Goal: Information Seeking & Learning: Learn about a topic

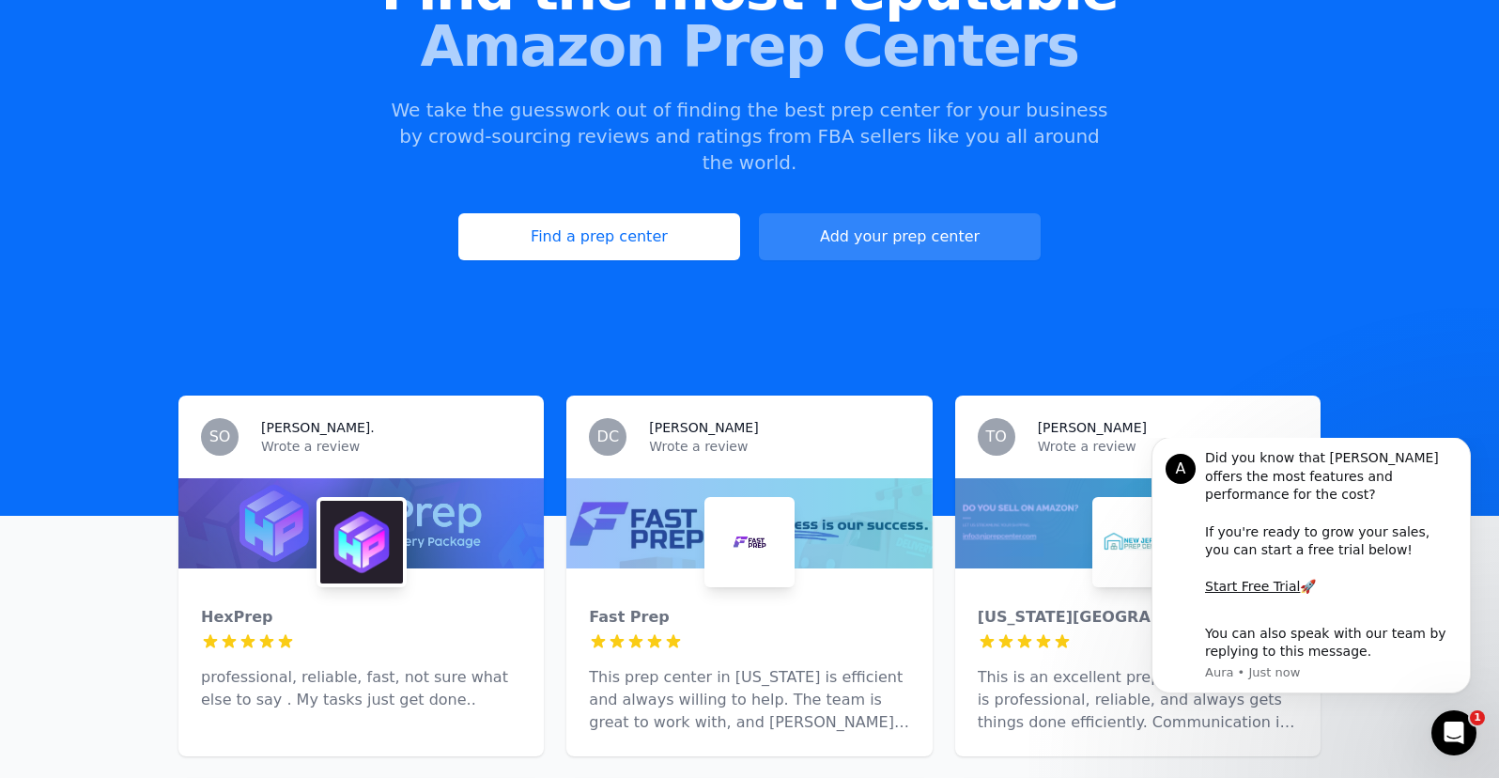
scroll to position [336, 0]
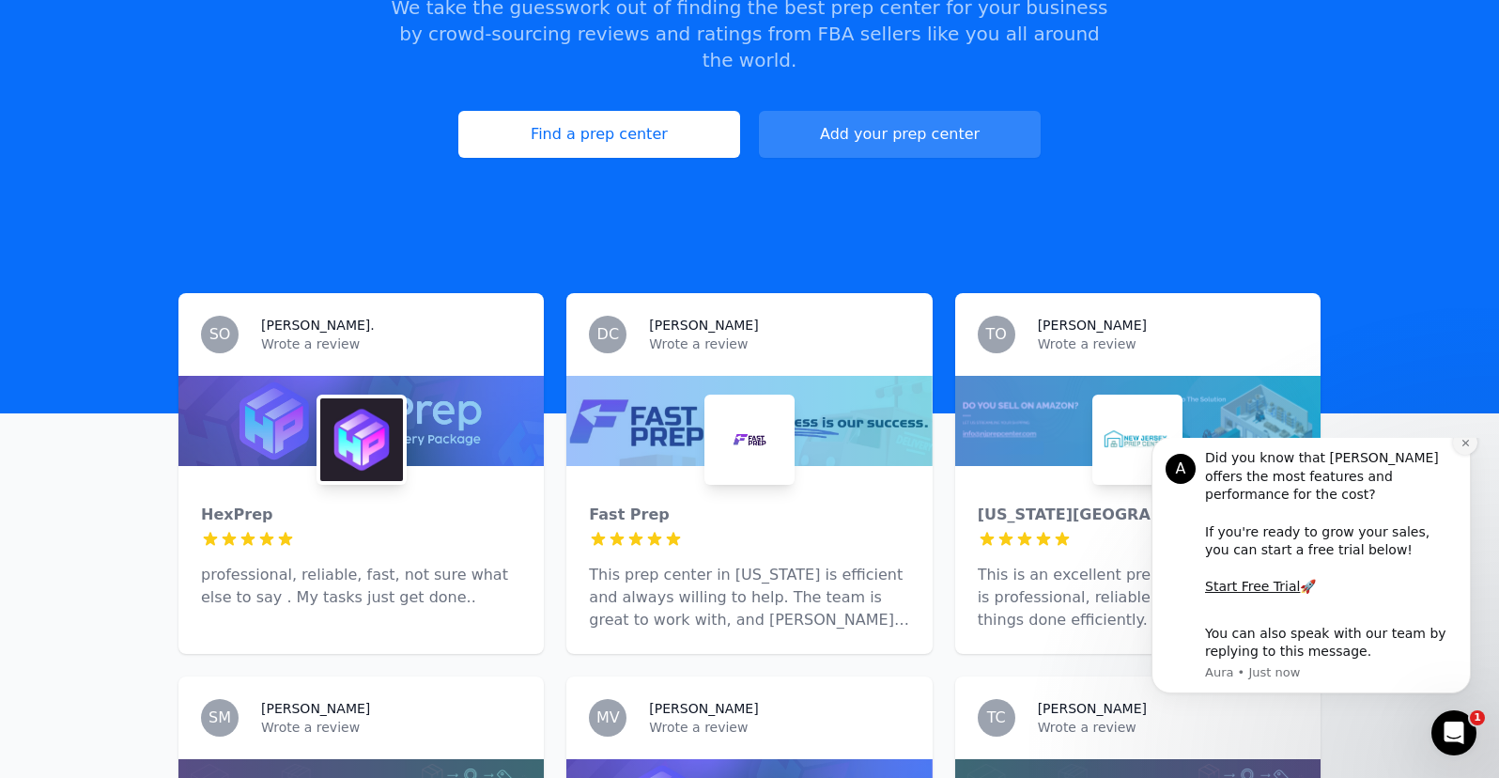
click at [1469, 448] on icon "Dismiss notification" at bounding box center [1465, 443] width 10 height 10
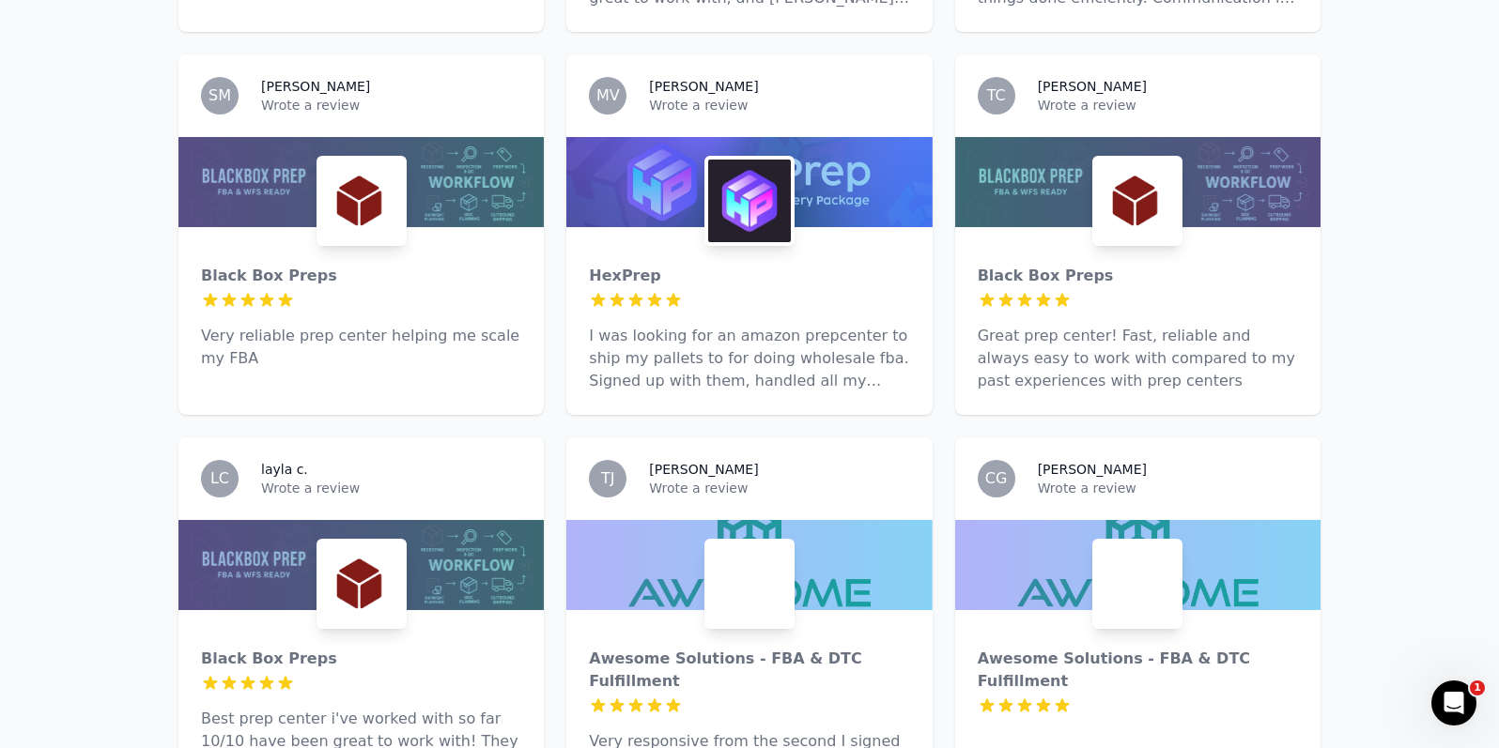
scroll to position [11322, 0]
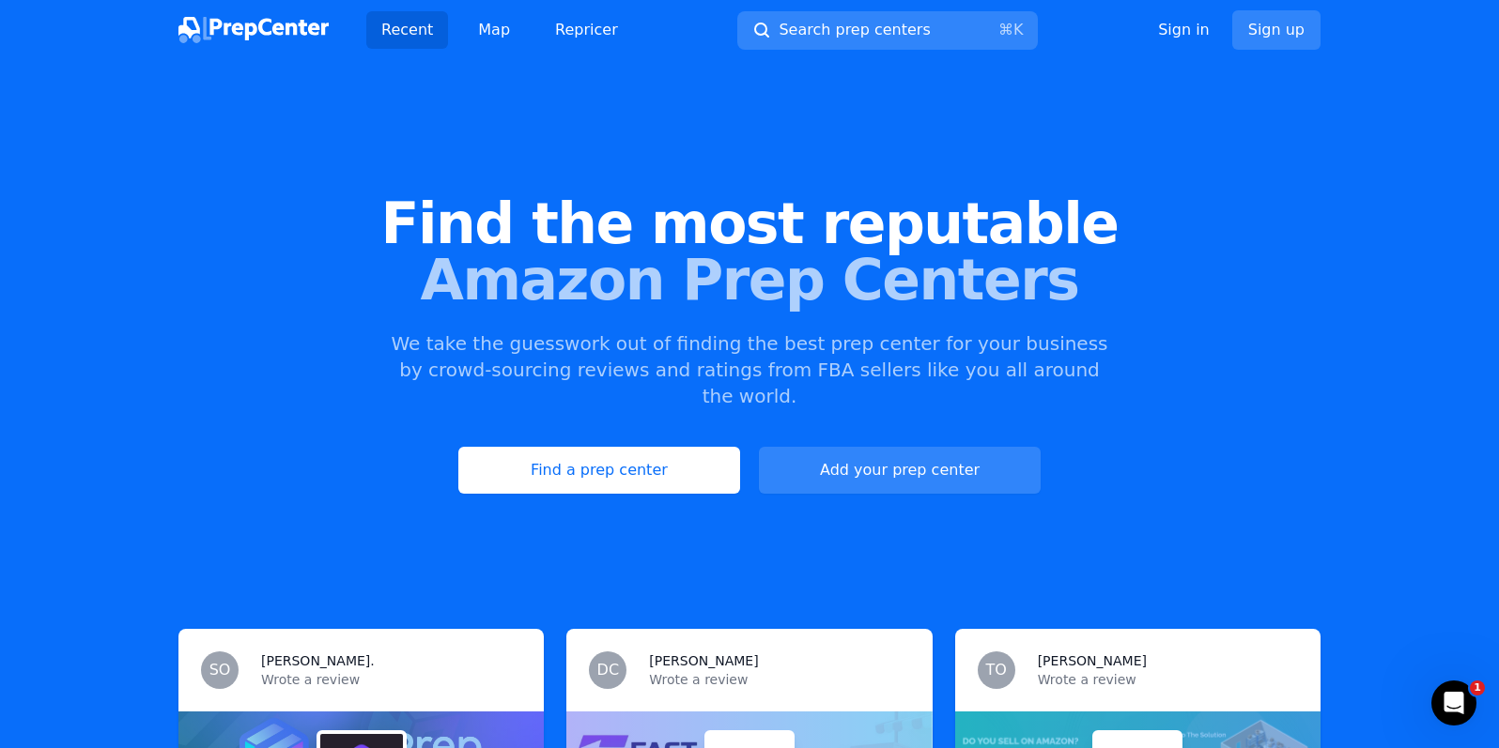
scroll to position [11322, 0]
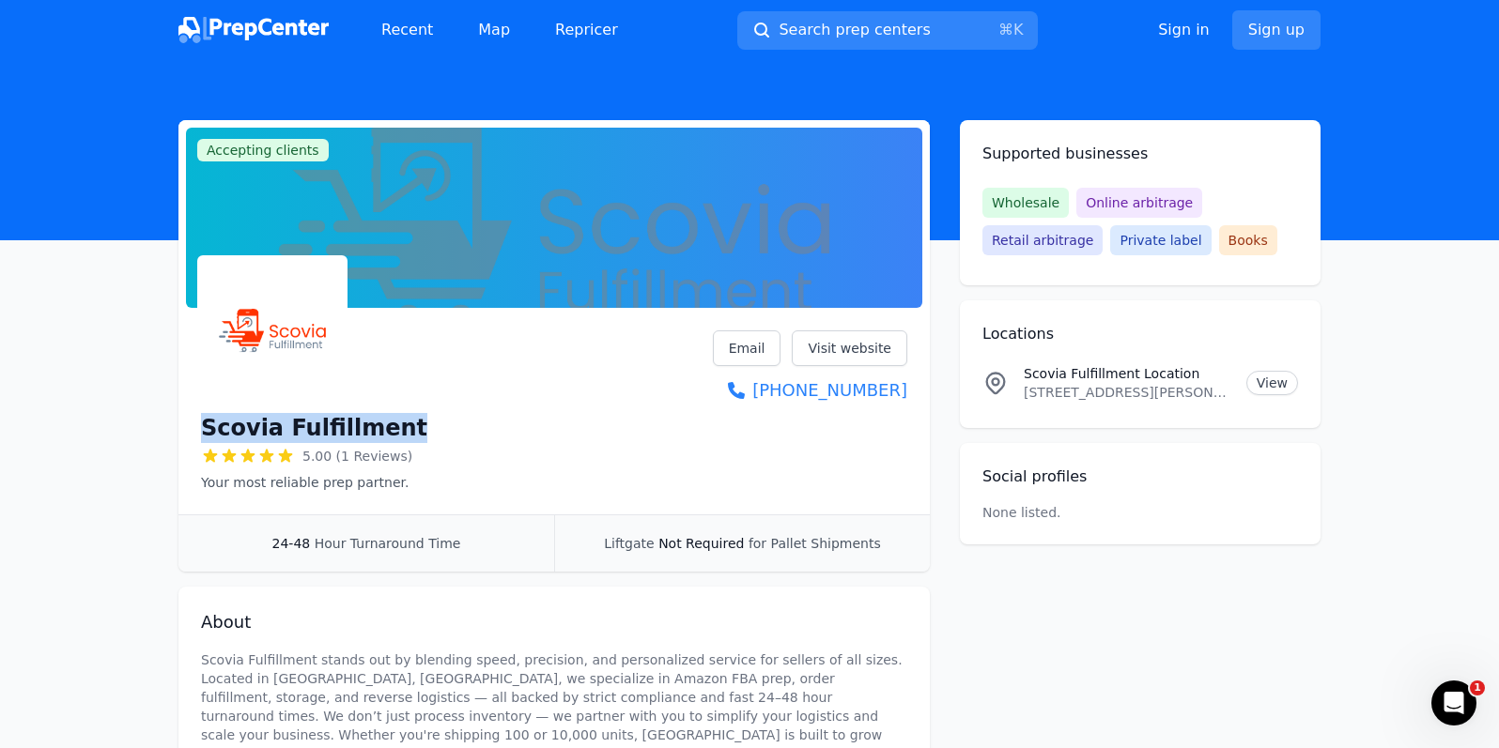
drag, startPoint x: 204, startPoint y: 425, endPoint x: 407, endPoint y: 430, distance: 202.9
click at [407, 430] on div "Scovia Fulfillment 5.00 (1 Reviews) Your most reliable prep partner. Email Visi…" at bounding box center [554, 412] width 706 height 162
copy h1 "Scovia Fulfillment"
click at [595, 25] on link "Repricer" at bounding box center [586, 30] width 93 height 38
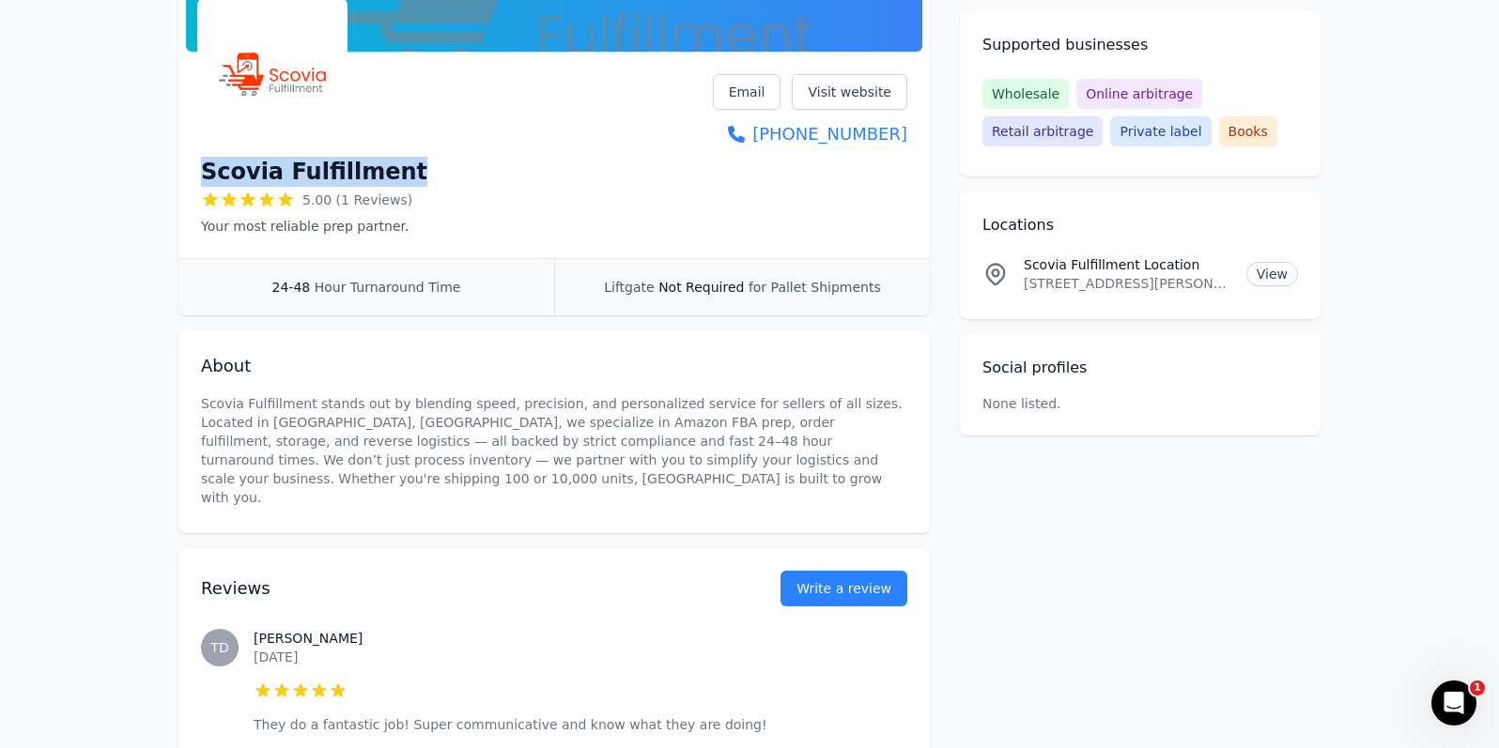
scroll to position [270, 0]
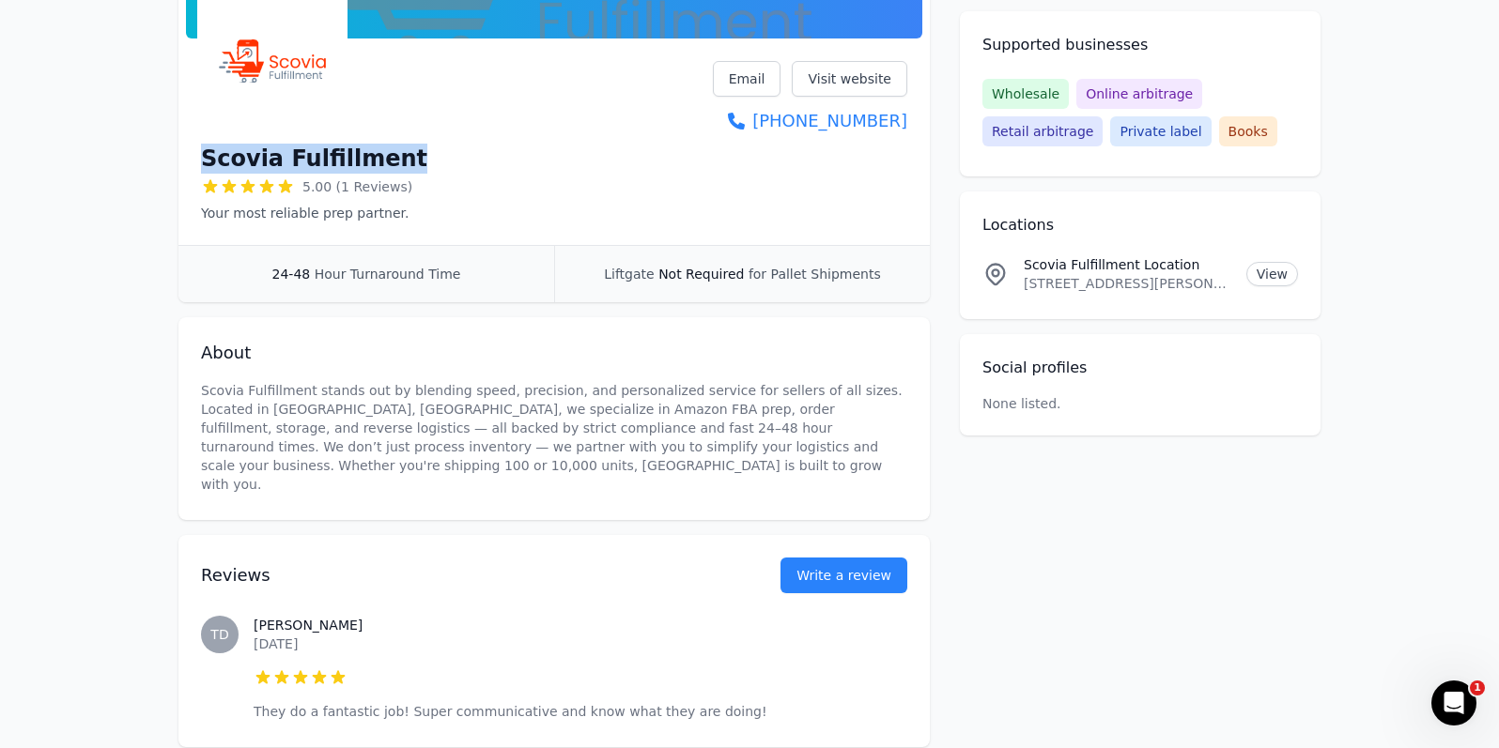
copy h1 "Scovia Fulfillment"
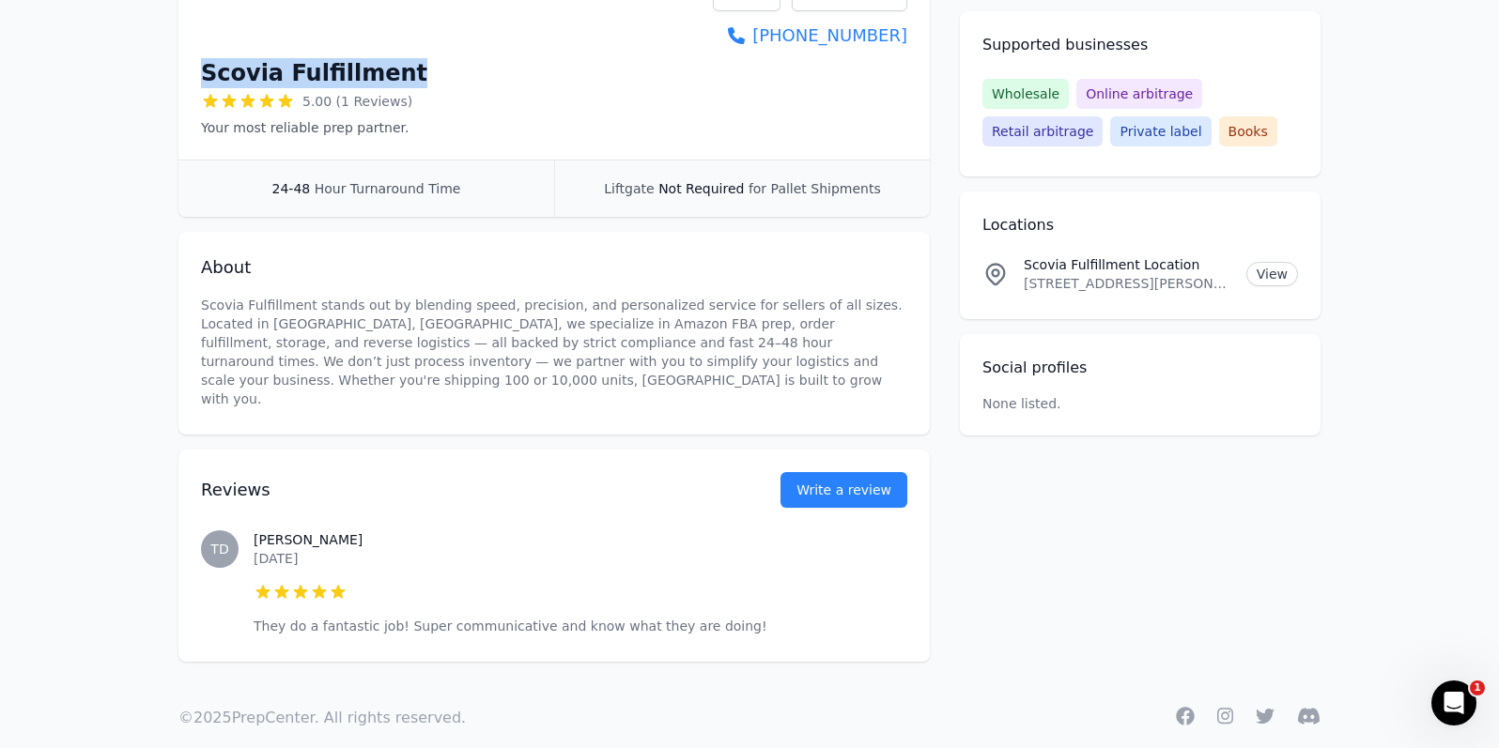
scroll to position [352, 0]
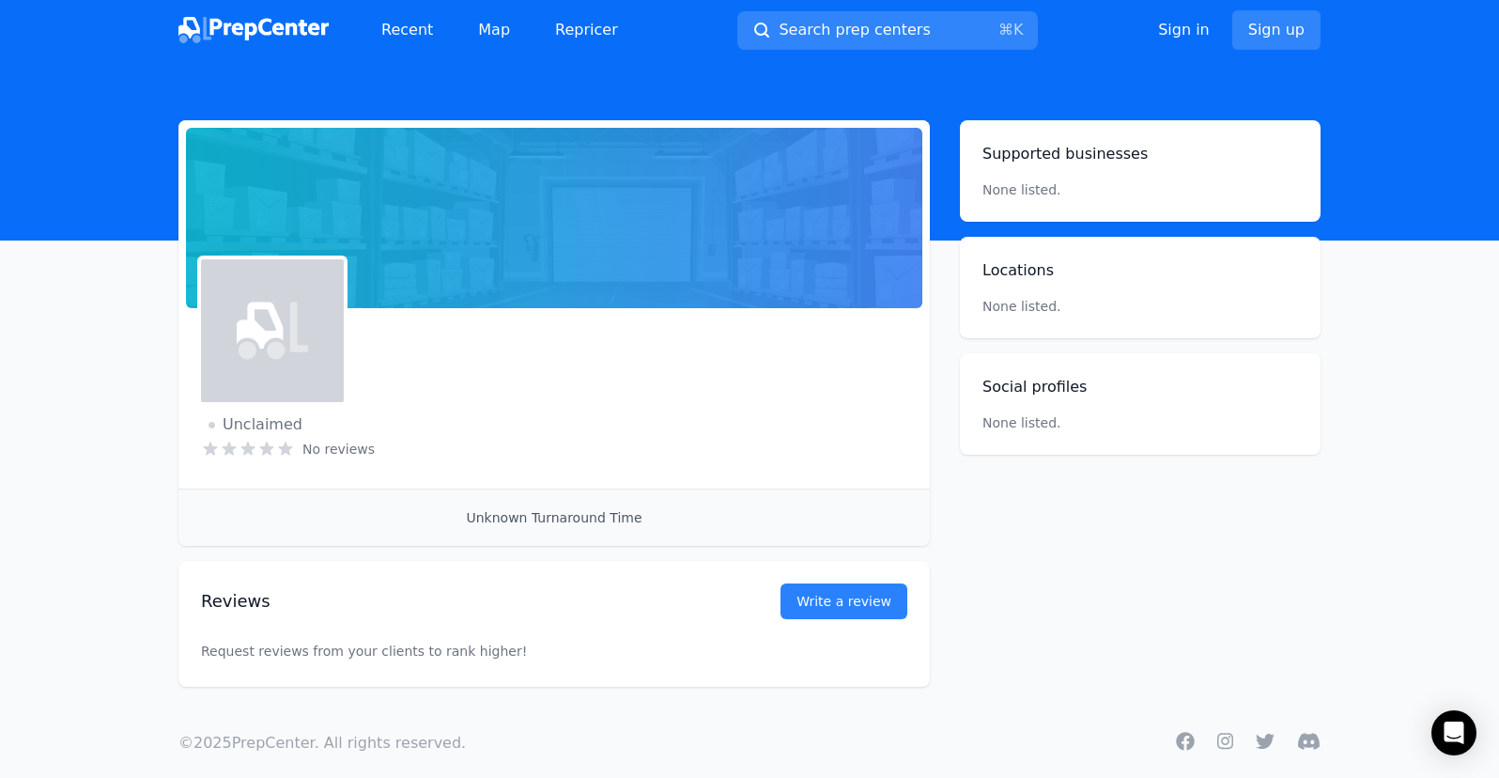
scroll to position [22, 0]
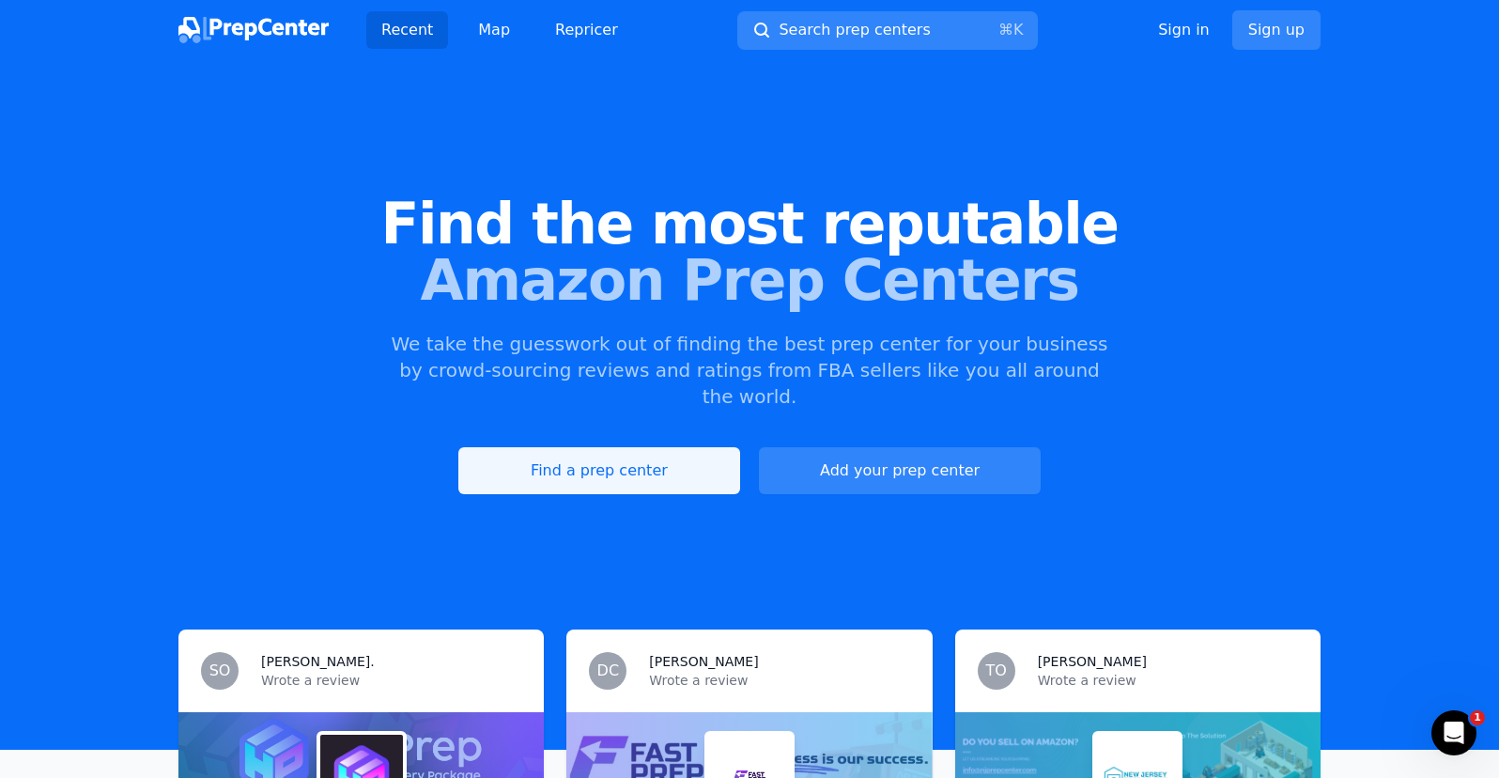
click at [567, 452] on link "Find a prep center" at bounding box center [599, 470] width 282 height 47
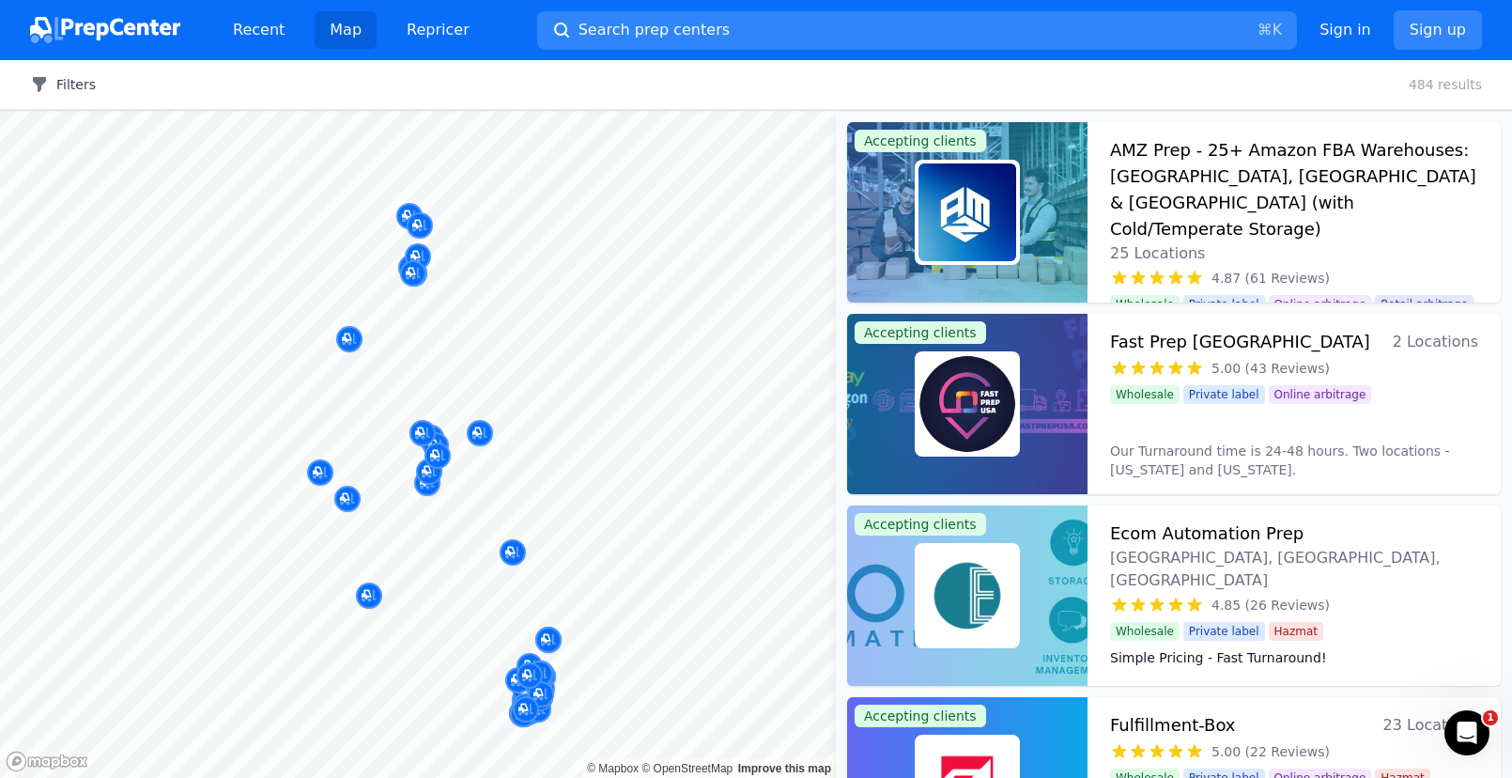
click at [69, 85] on button "Filters" at bounding box center [63, 84] width 66 height 19
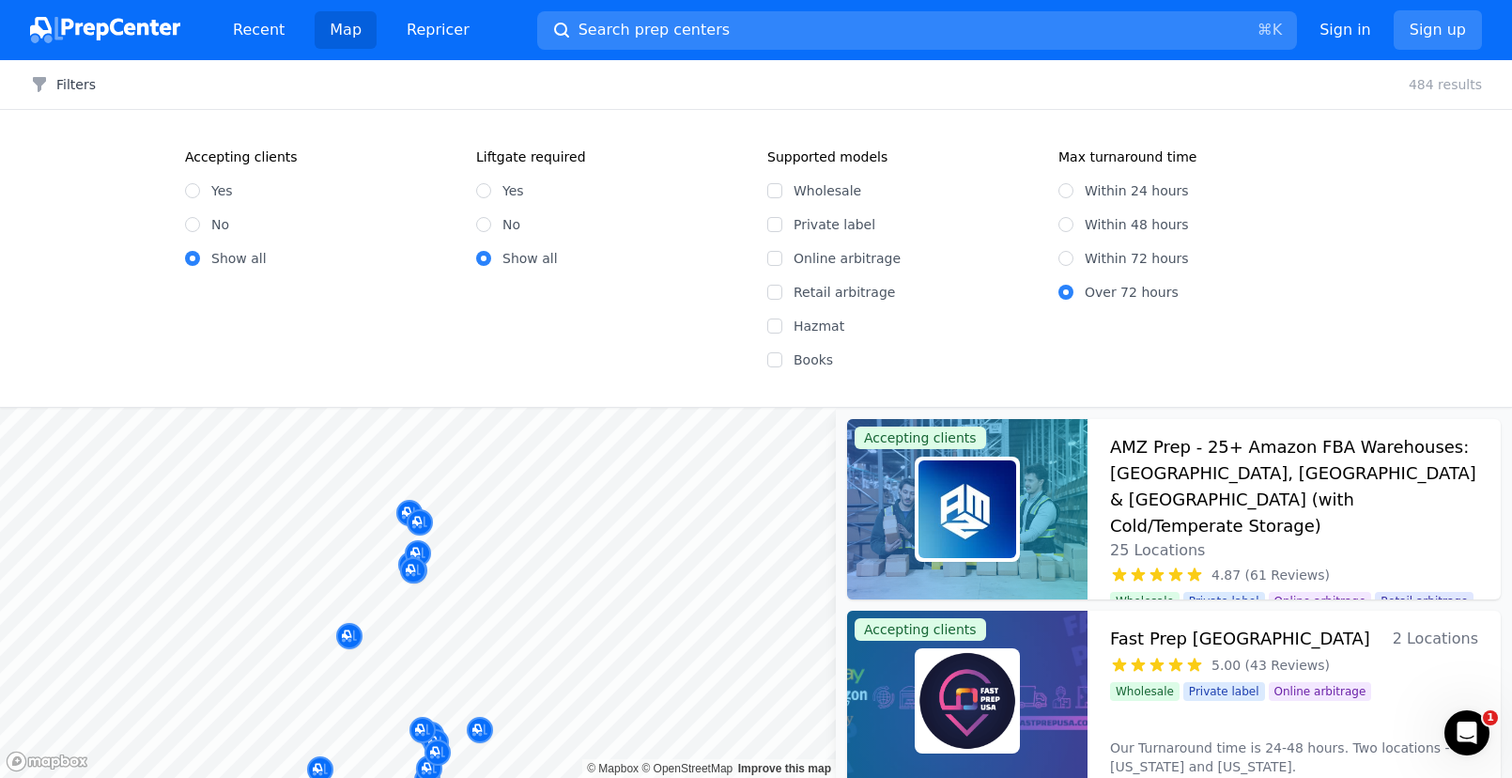
click at [828, 223] on label "Private label" at bounding box center [915, 224] width 242 height 19
click at [782, 223] on input "Private label" at bounding box center [774, 224] width 15 height 15
checkbox input "true"
click at [483, 223] on input "No" at bounding box center [483, 224] width 15 height 15
radio input "true"
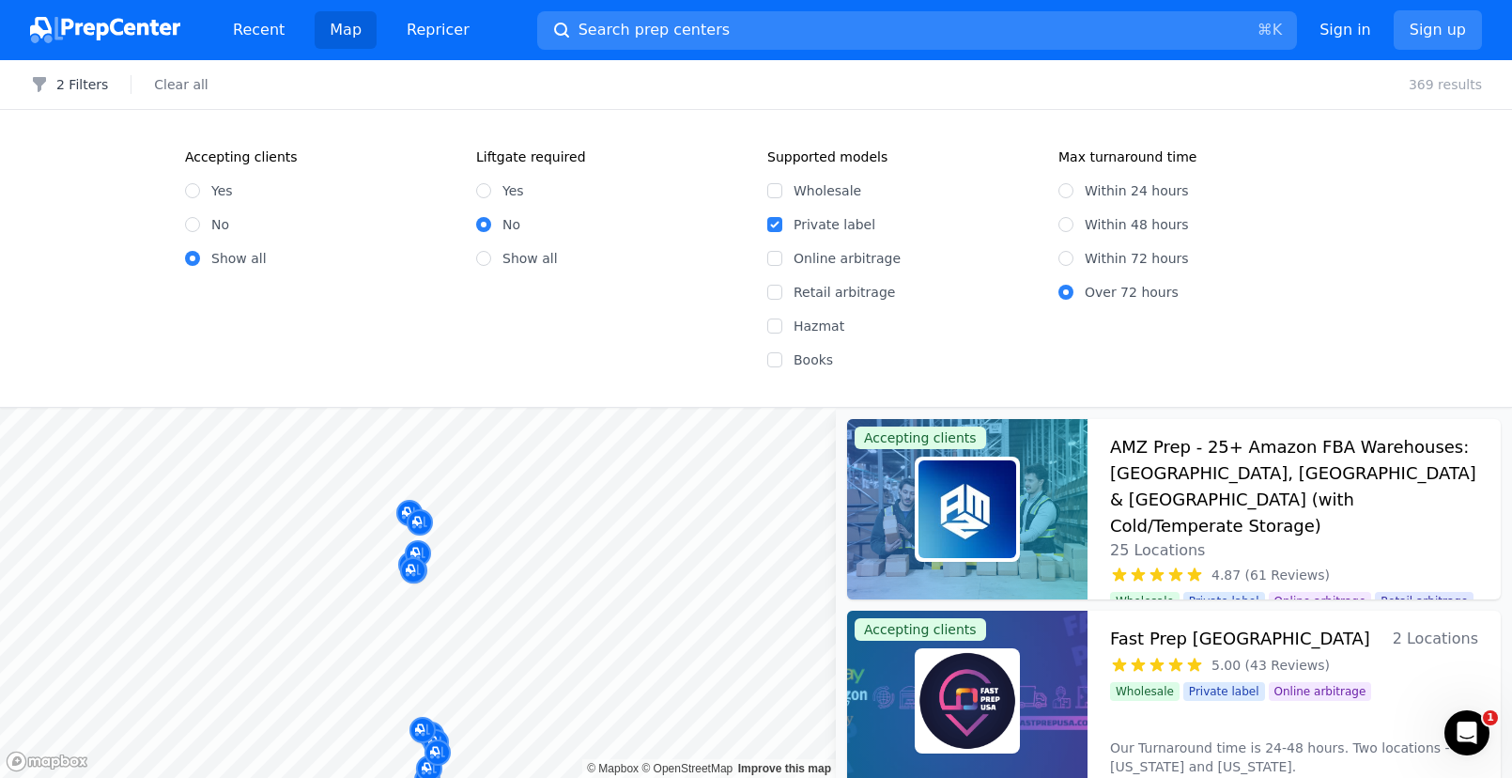
click at [221, 191] on label "Yes" at bounding box center [222, 190] width 22 height 19
click at [200, 191] on input "Yes" at bounding box center [192, 190] width 15 height 15
radio input "true"
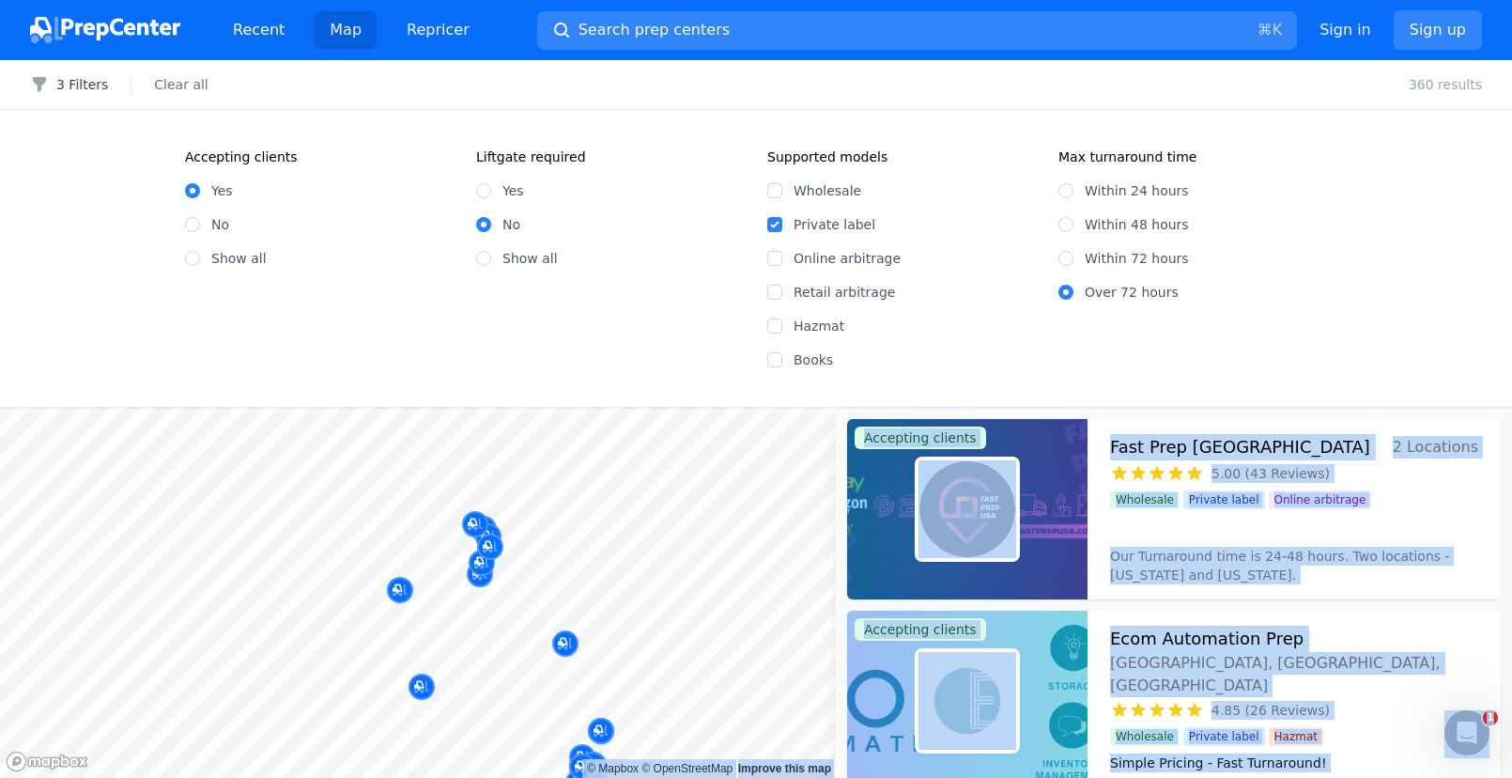
click at [682, 475] on body "Recent Map Repricer Search prep centers ⌘ K Open main menu Sign in Sign up Filt…" at bounding box center [756, 389] width 1512 height 778
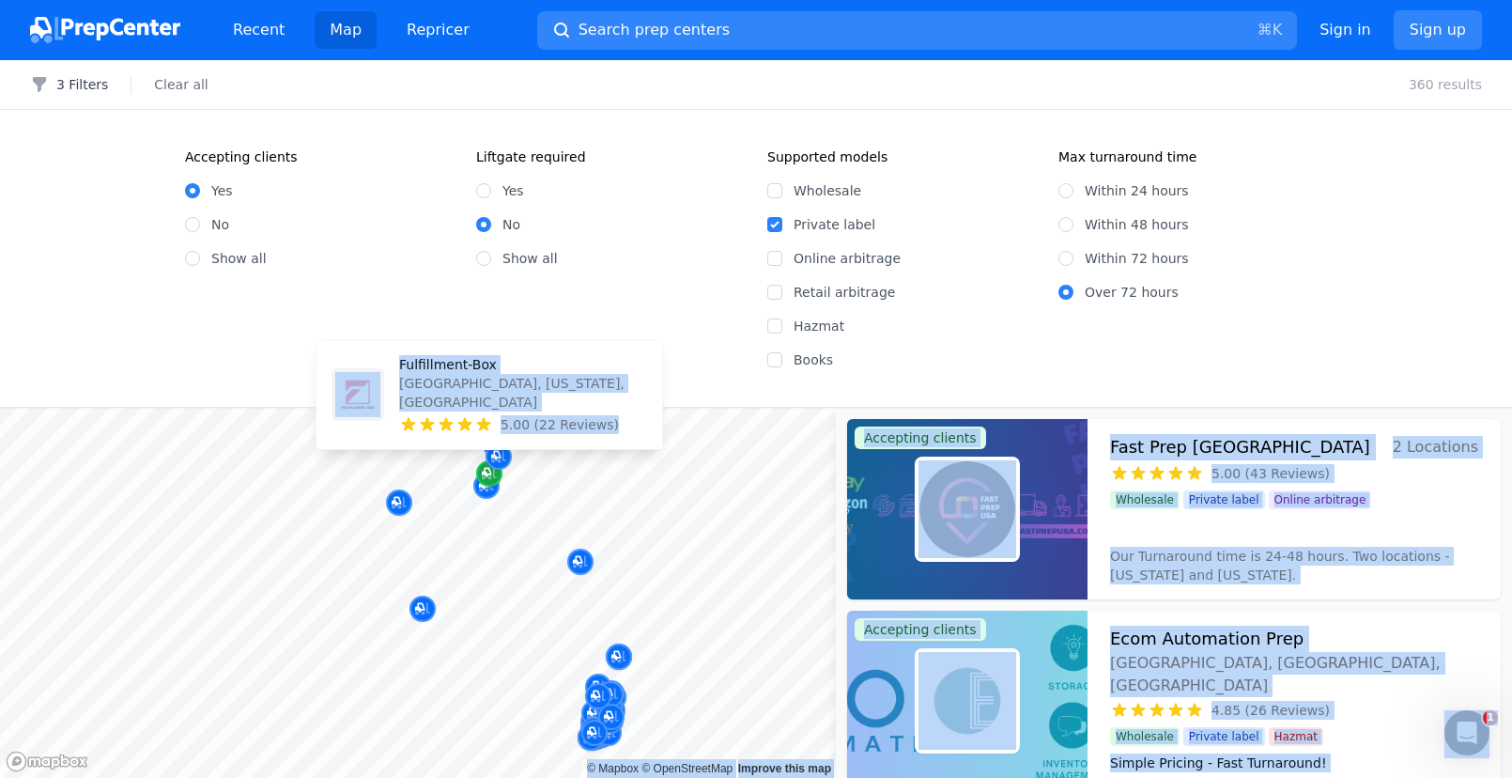
click at [486, 473] on icon "Map marker" at bounding box center [486, 472] width 9 height 9
click at [488, 481] on icon "Map marker" at bounding box center [489, 473] width 15 height 19
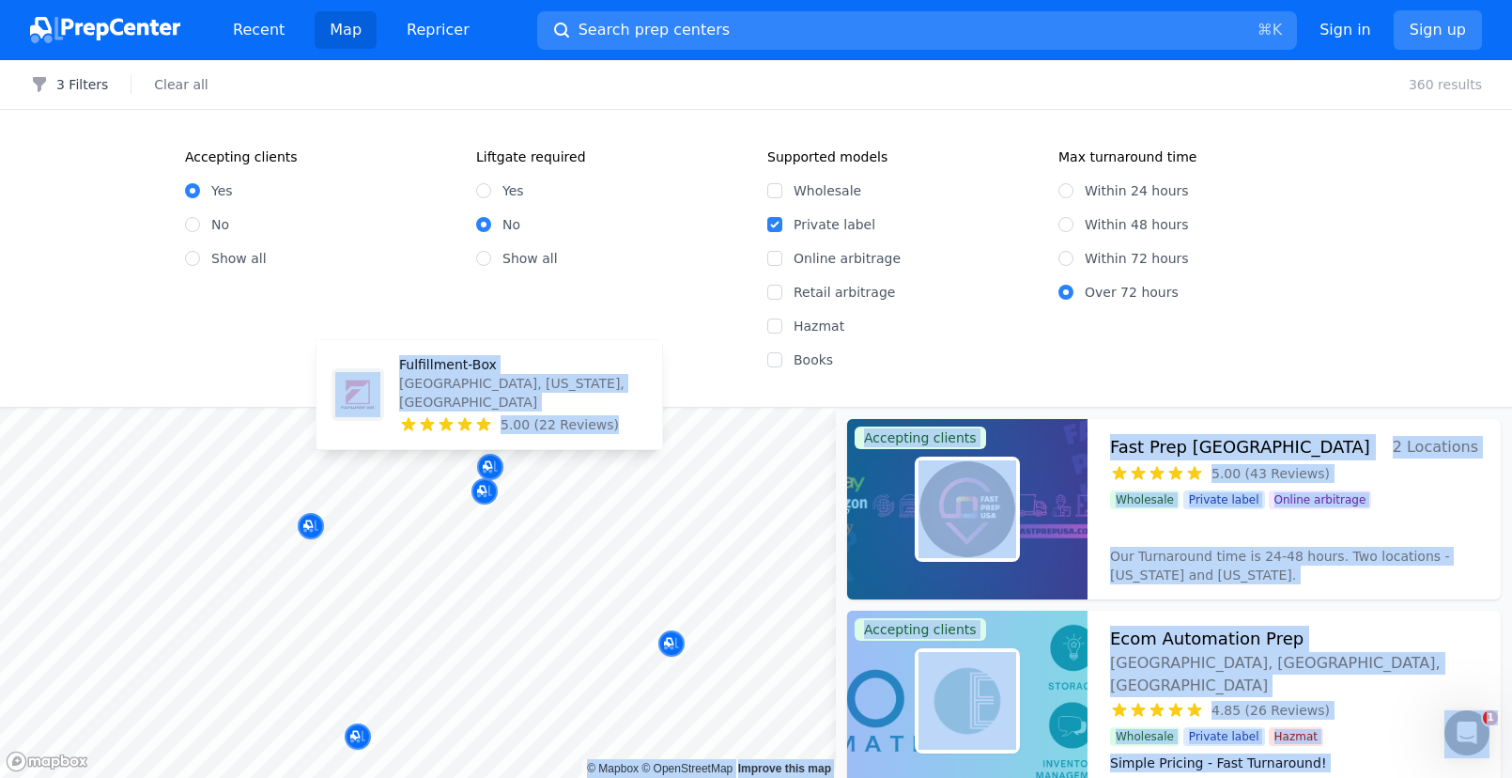
click at [447, 374] on p "Fulfillment-Box" at bounding box center [523, 364] width 248 height 19
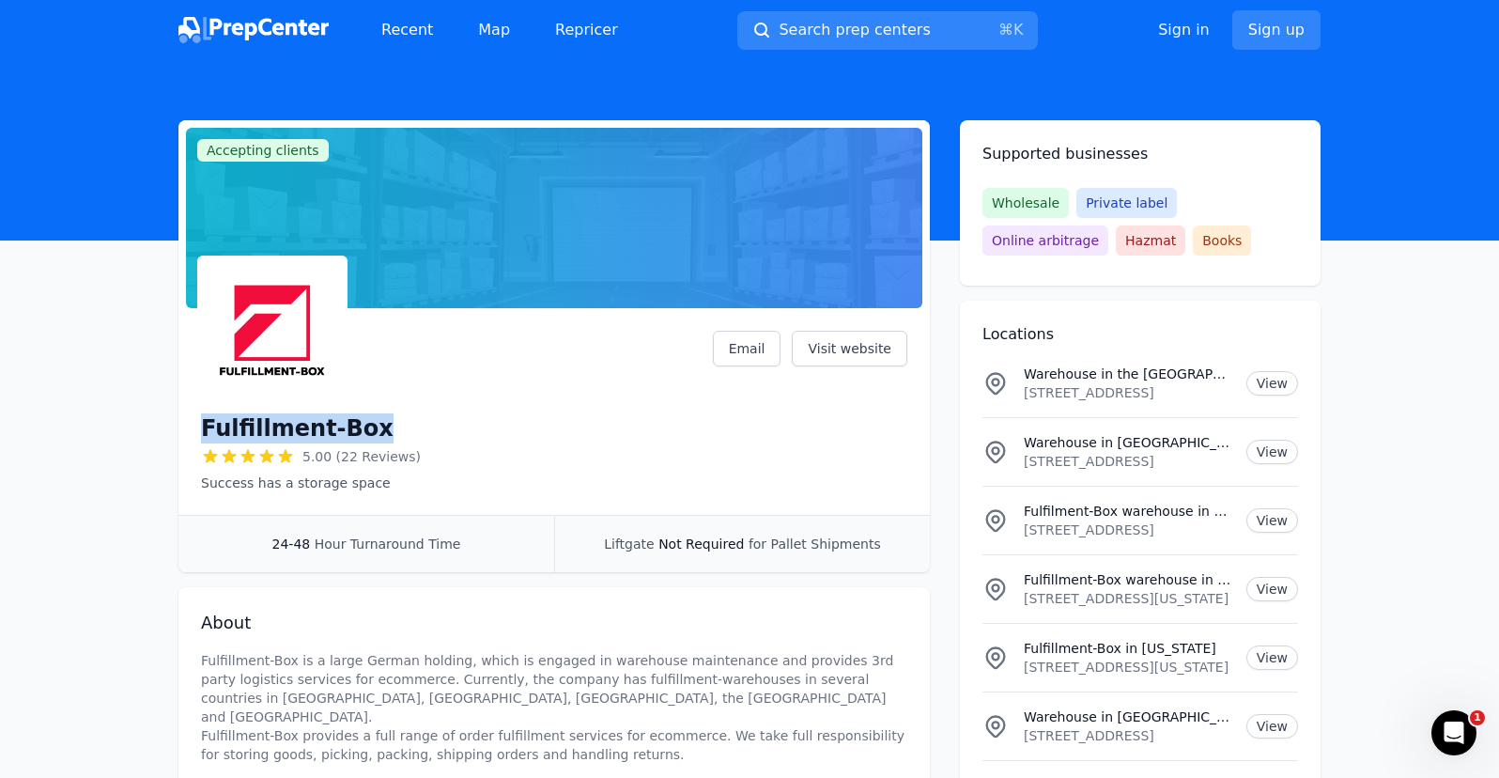
drag, startPoint x: 202, startPoint y: 425, endPoint x: 361, endPoint y: 424, distance: 158.7
click at [361, 424] on h1 "Fulfillment-Box" at bounding box center [297, 428] width 193 height 30
copy h1 "Fulfillment-Box"
